Goal: Task Accomplishment & Management: Manage account settings

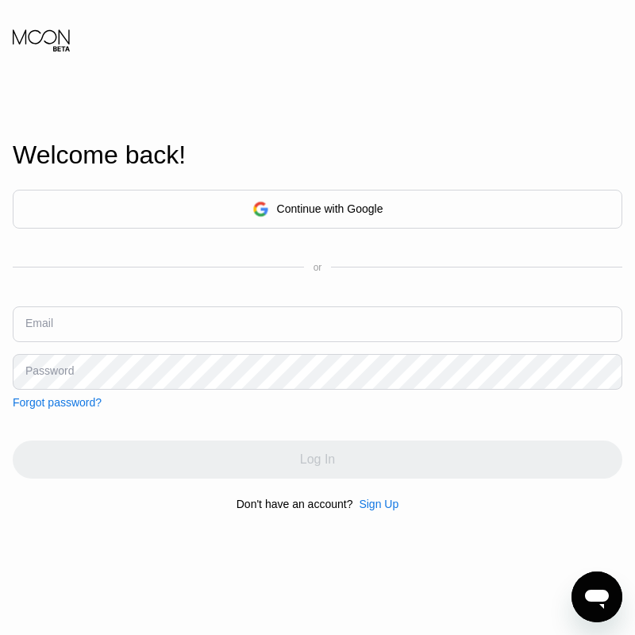
click at [137, 327] on input "text" at bounding box center [318, 324] width 610 height 36
paste input "[EMAIL_ADDRESS][DOMAIN_NAME]"
type input "[EMAIL_ADDRESS][DOMAIN_NAME]"
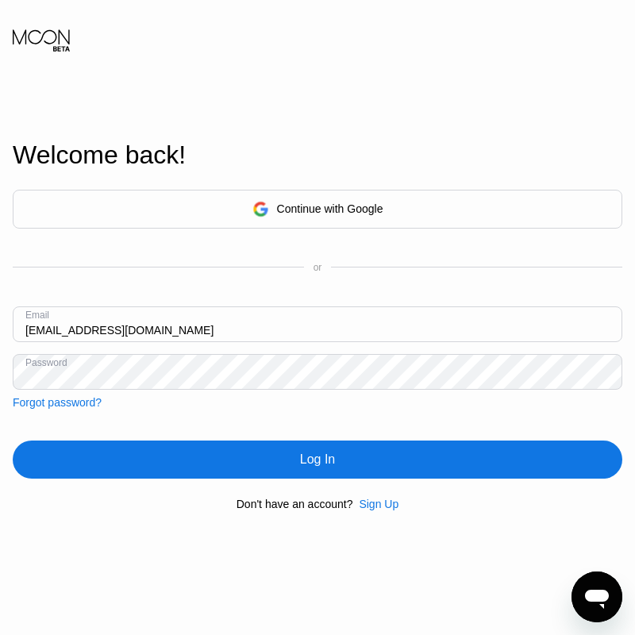
click at [190, 450] on div "Log In" at bounding box center [318, 459] width 610 height 38
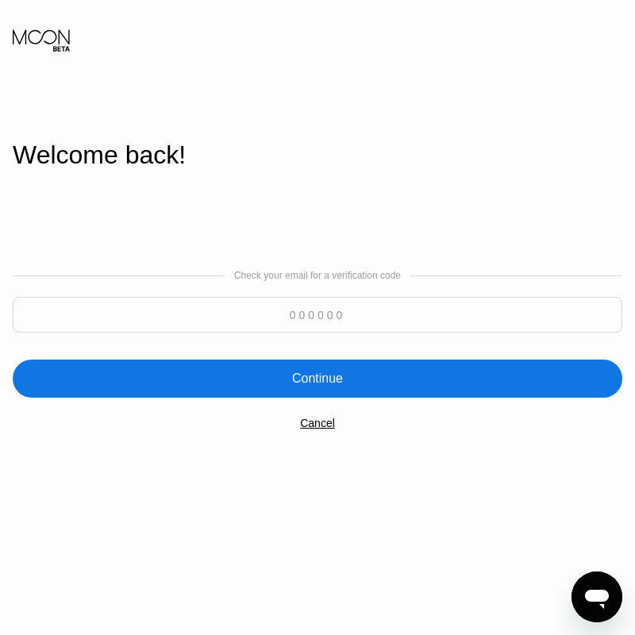
click at [333, 310] on input at bounding box center [318, 315] width 610 height 36
paste input "148779"
type input "148779"
click at [322, 375] on div "Continue" at bounding box center [317, 379] width 51 height 16
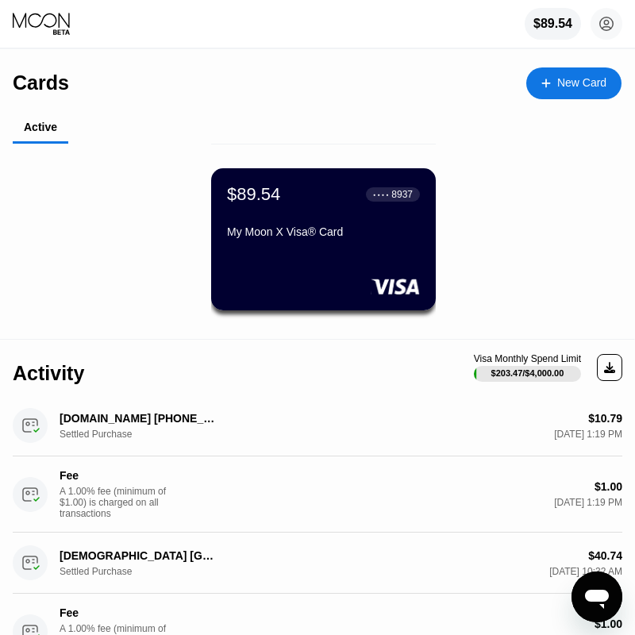
click at [290, 215] on div "$89.54 ● ● ● ● 8937 My Moon X Visa® Card" at bounding box center [323, 214] width 193 height 60
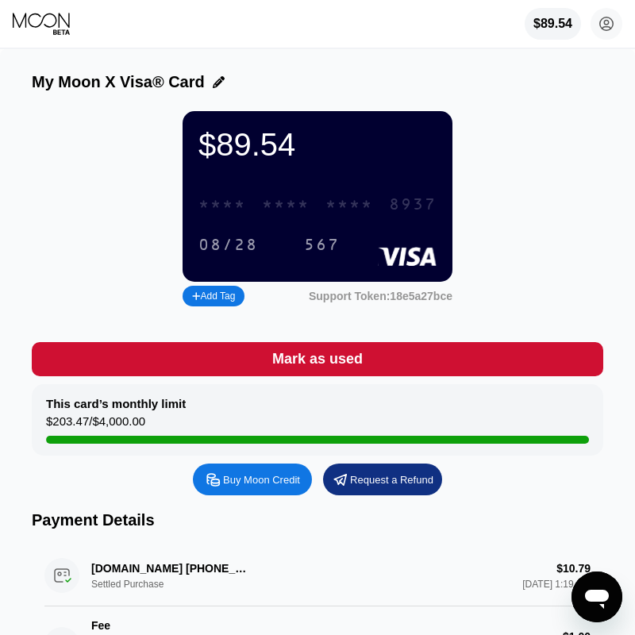
click at [271, 208] on div "* * * *" at bounding box center [286, 205] width 48 height 18
click at [271, 208] on div "6500" at bounding box center [286, 205] width 48 height 18
click at [222, 248] on div "08/28" at bounding box center [228, 245] width 60 height 18
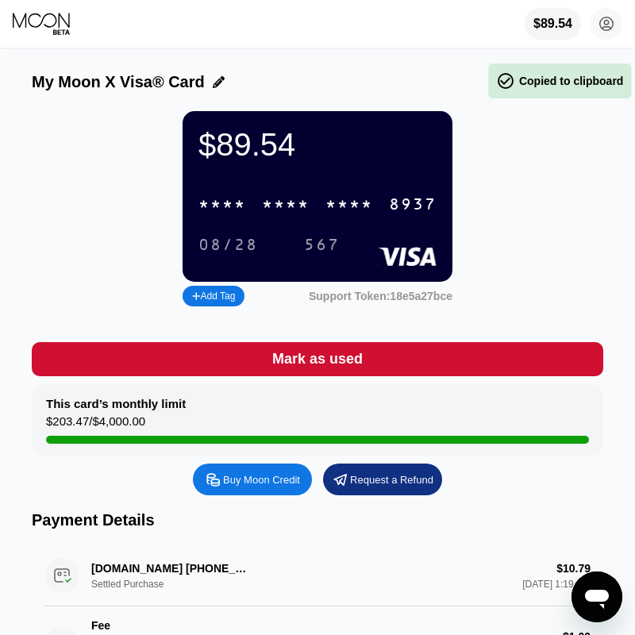
click at [308, 233] on div "* * * * * * * * * * * * 8937 08/28 567" at bounding box center [317, 217] width 238 height 59
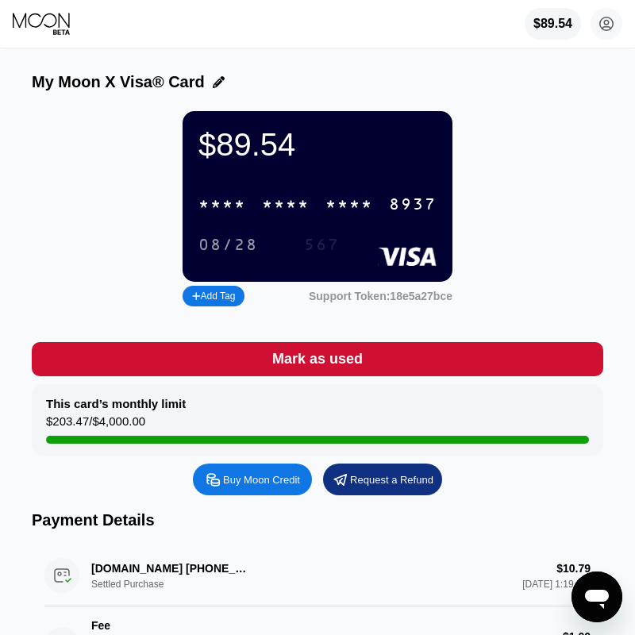
click at [308, 242] on div "567" at bounding box center [322, 245] width 36 height 18
click at [267, 214] on div "* * * *" at bounding box center [286, 205] width 48 height 18
click at [267, 214] on div "6500" at bounding box center [286, 205] width 48 height 18
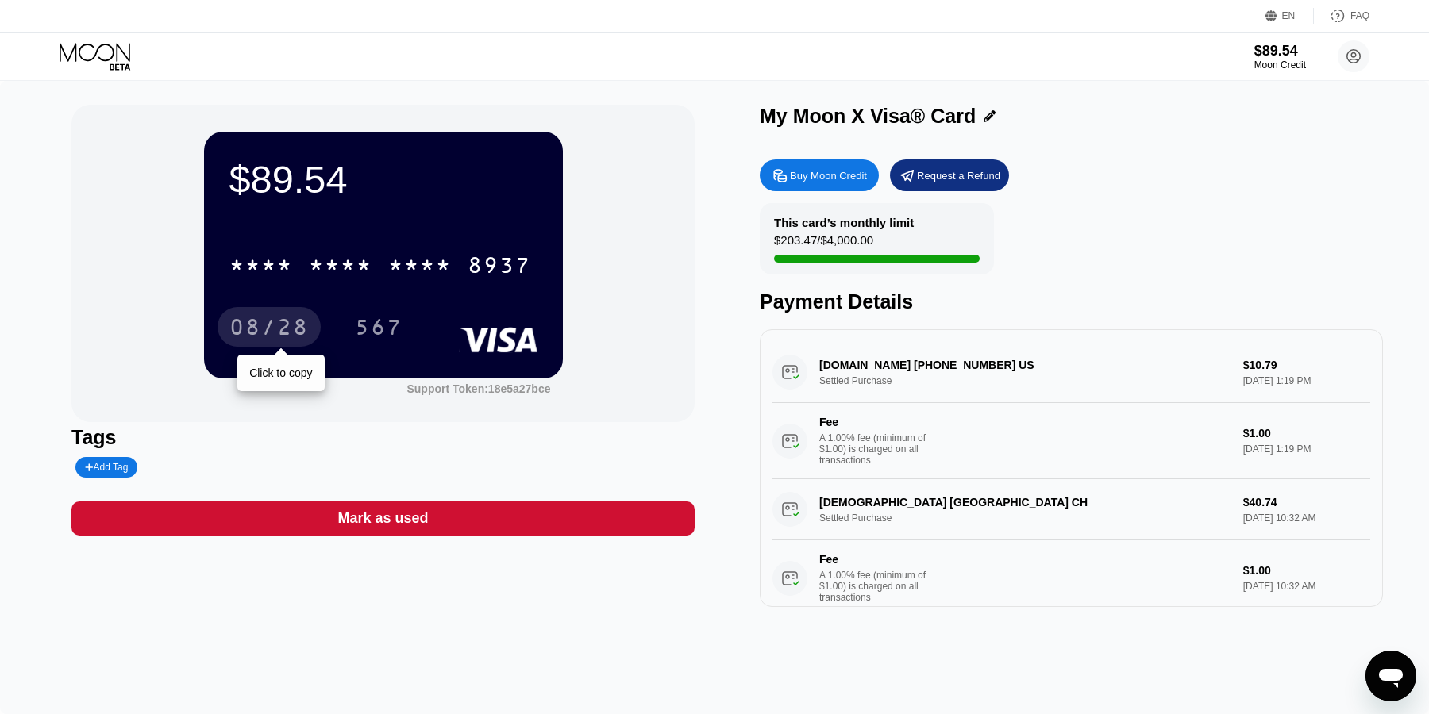
click at [249, 323] on div "08/28" at bounding box center [268, 329] width 79 height 25
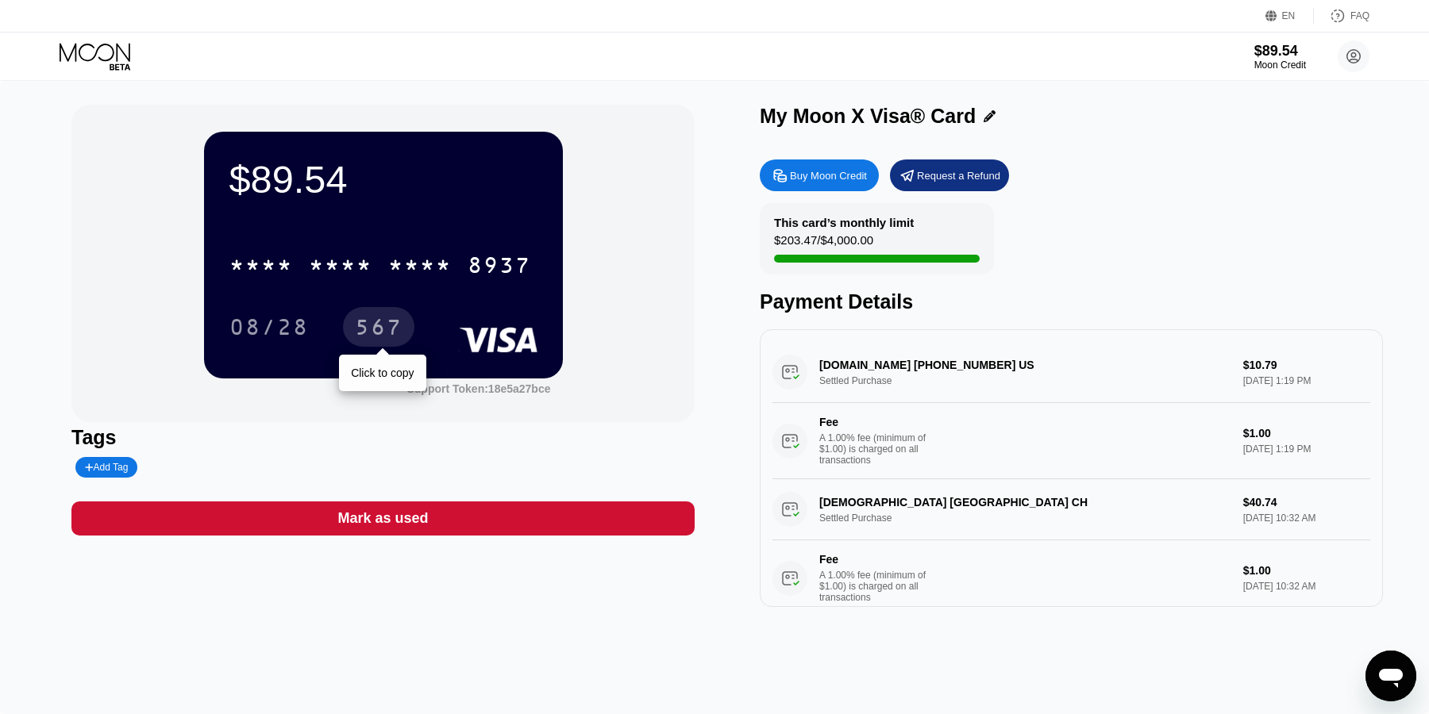
click at [379, 335] on div "567" at bounding box center [379, 329] width 48 height 25
